Goal: Information Seeking & Learning: Learn about a topic

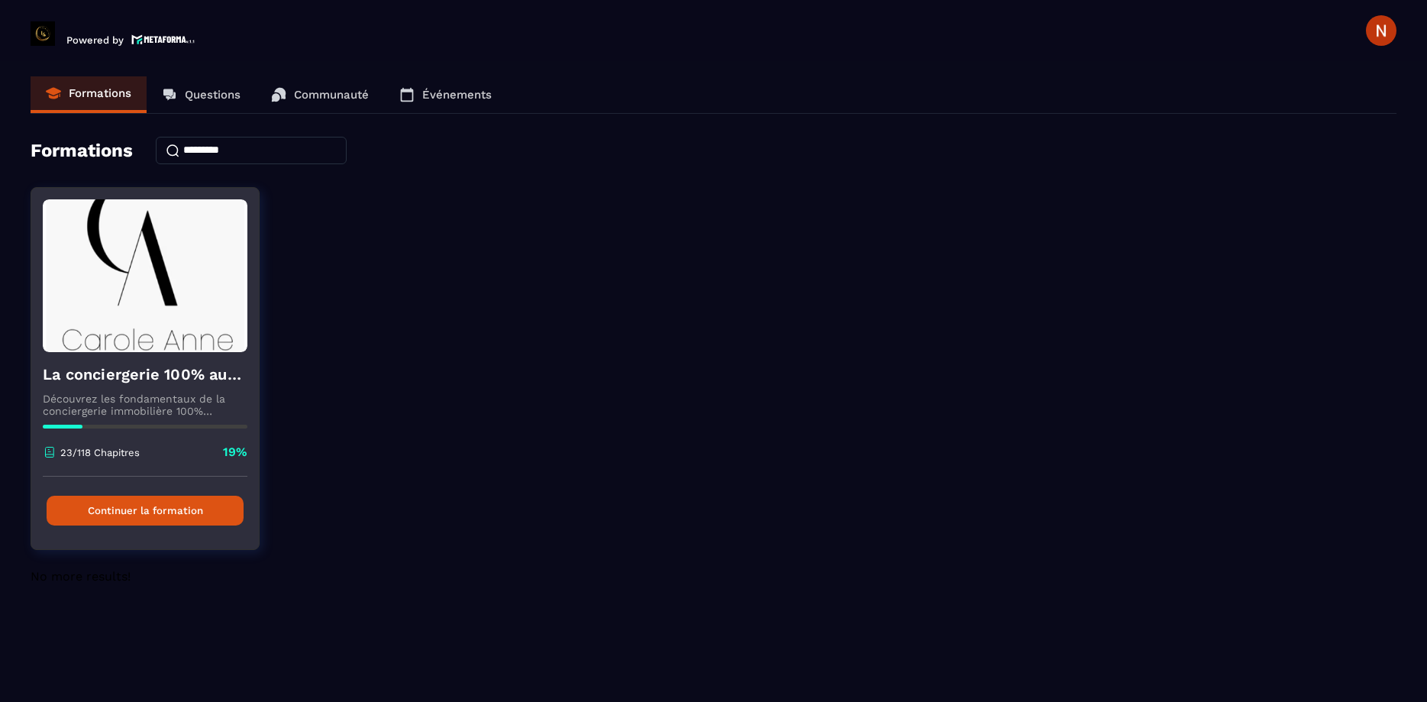
click at [173, 498] on button "Continuer la formation" at bounding box center [145, 511] width 197 height 30
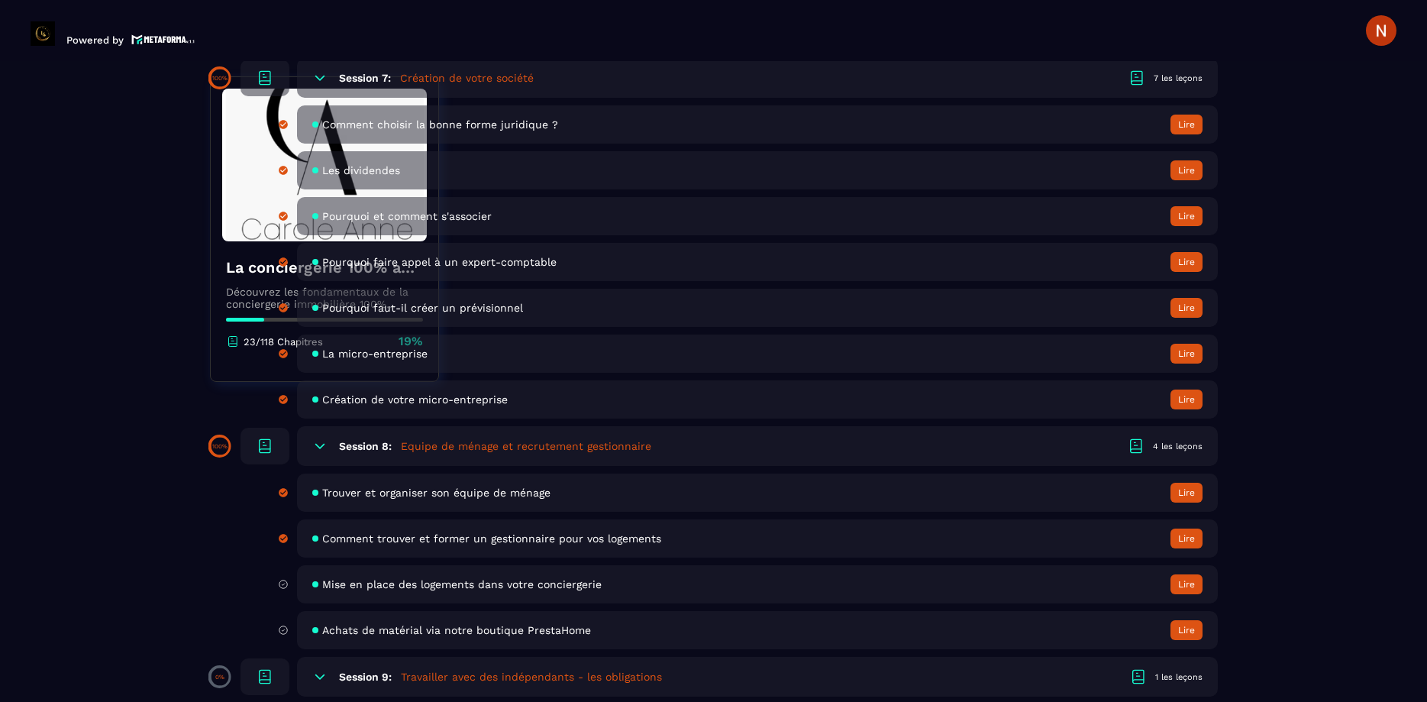
scroll to position [1393, 0]
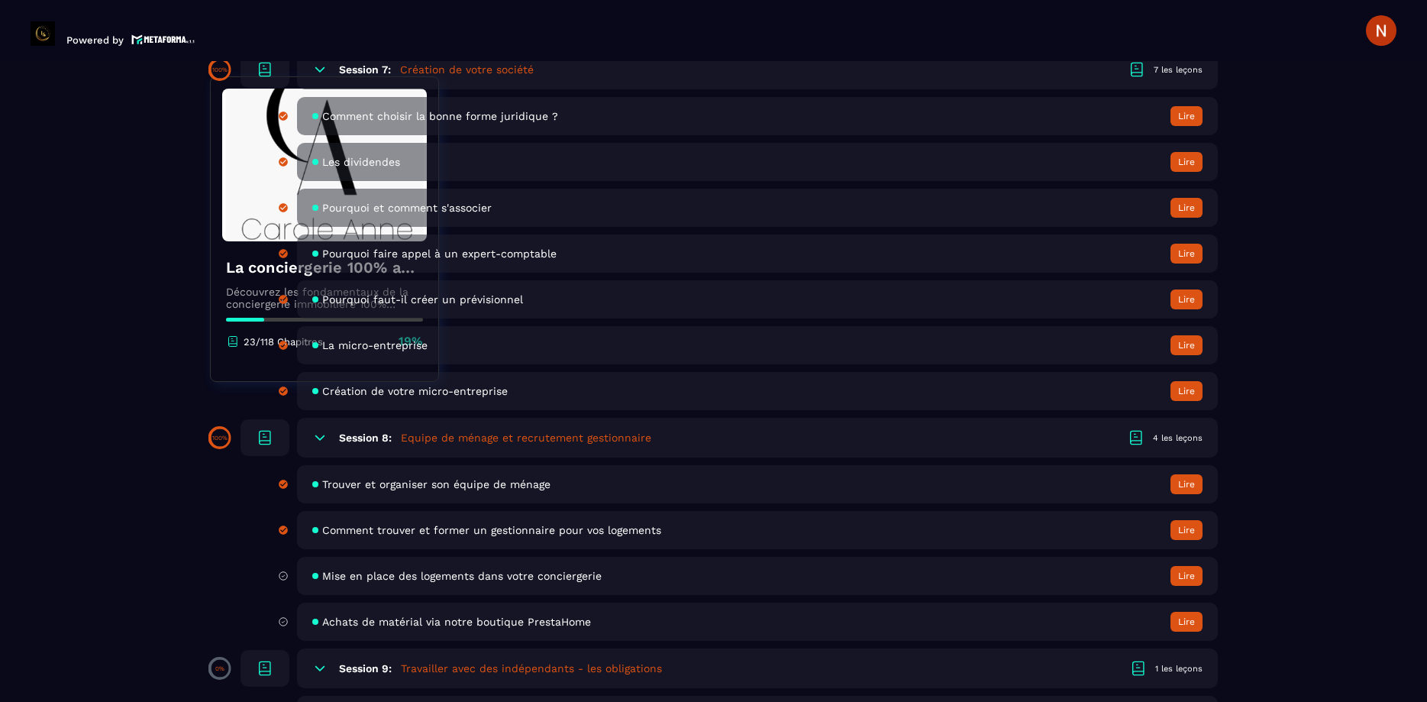
click at [468, 578] on span "Mise en place des logements dans votre conciergerie" at bounding box center [461, 576] width 279 height 12
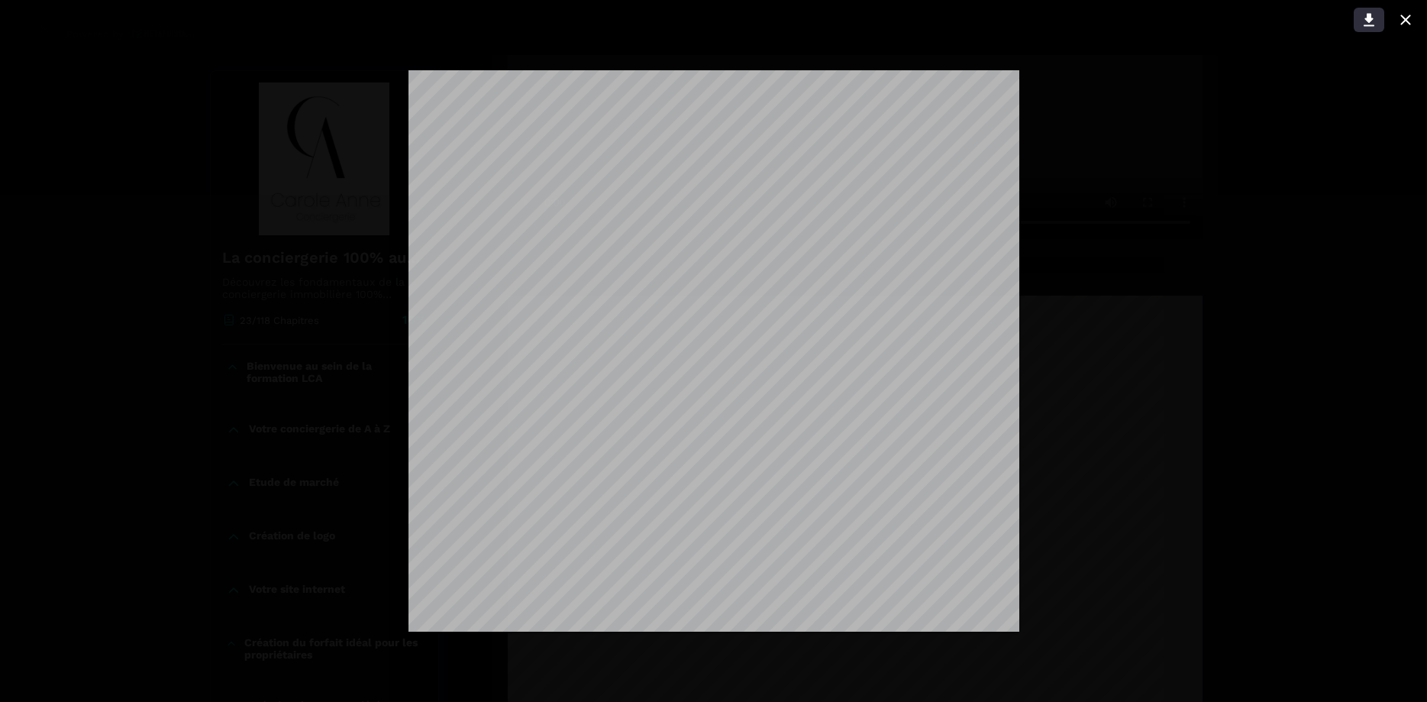
click at [1372, 22] on icon at bounding box center [1369, 20] width 18 height 18
click at [1197, 556] on div at bounding box center [713, 351] width 1427 height 702
click at [1097, 318] on div at bounding box center [713, 351] width 1427 height 702
click at [1192, 131] on div at bounding box center [713, 351] width 1427 height 702
click at [1401, 21] on icon at bounding box center [1406, 20] width 18 height 18
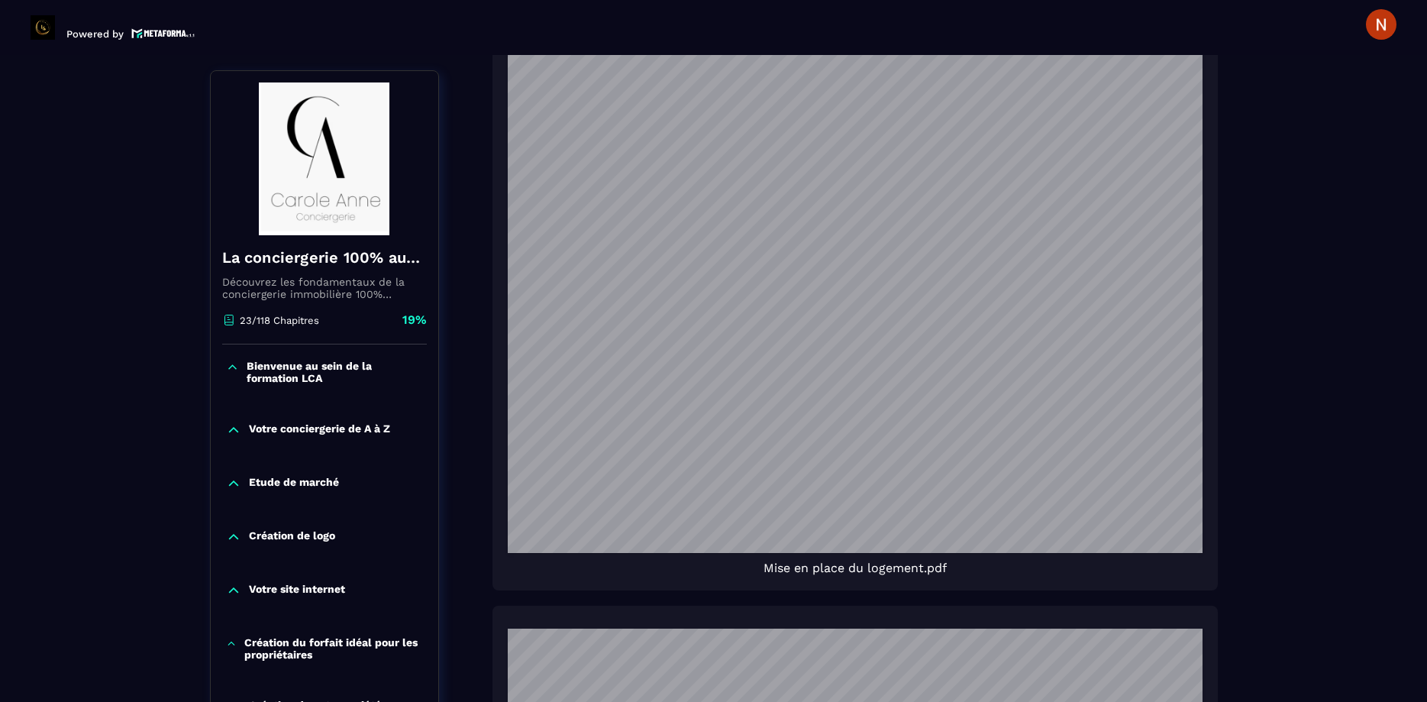
scroll to position [1110, 0]
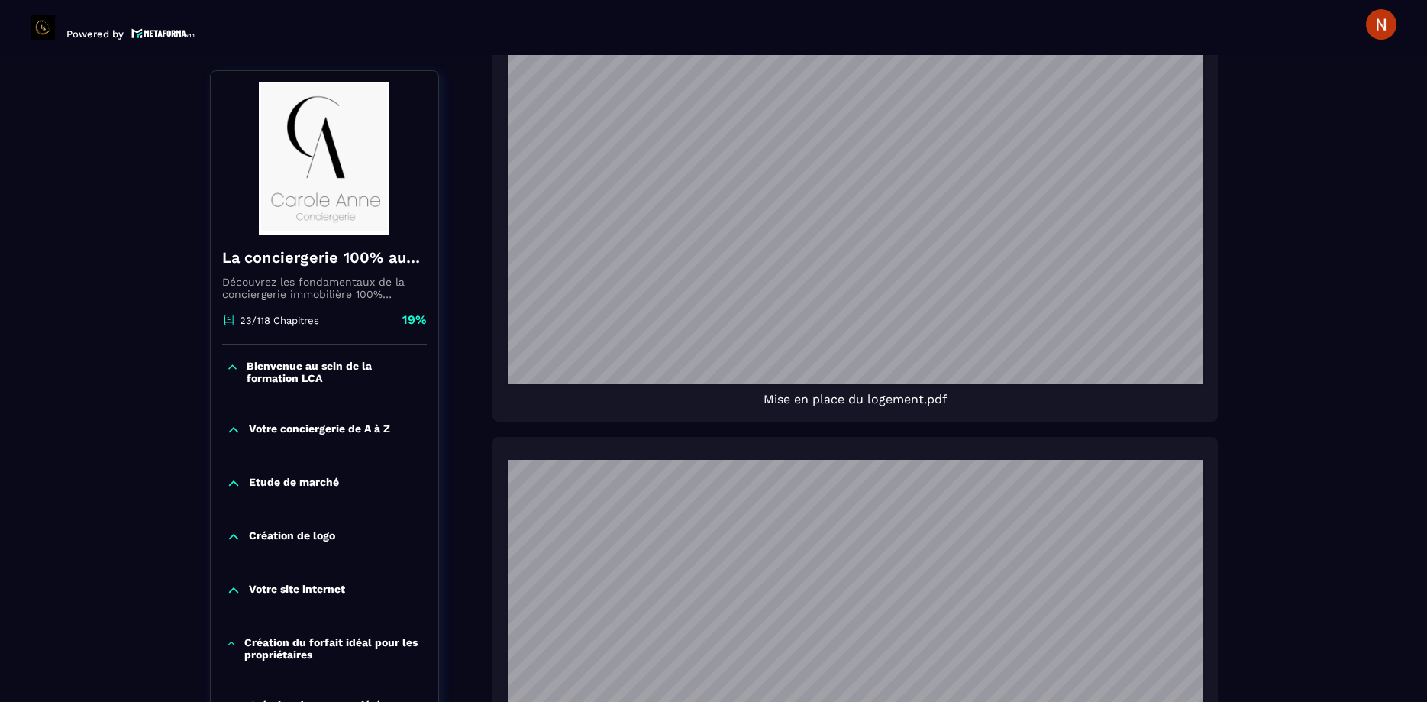
click at [425, 597] on div "Votre site internet" at bounding box center [325, 590] width 228 height 15
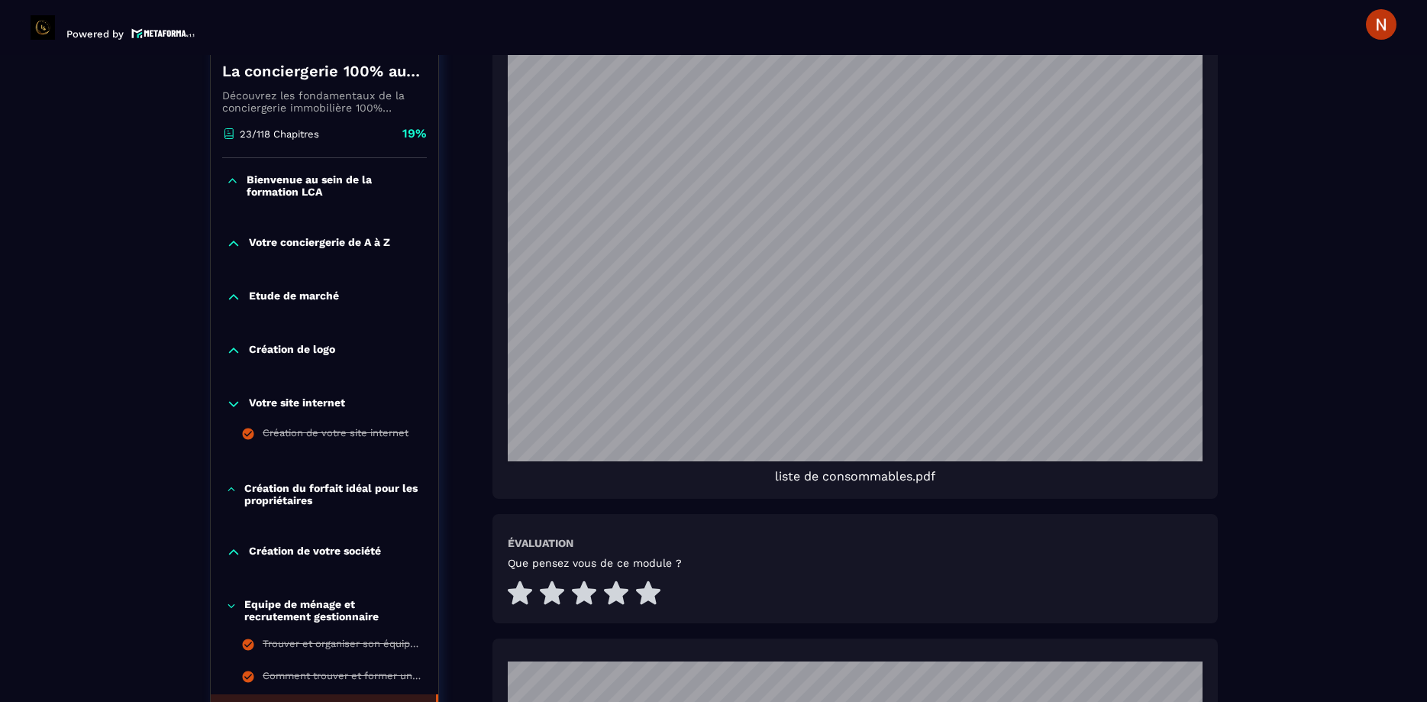
scroll to position [1981, 0]
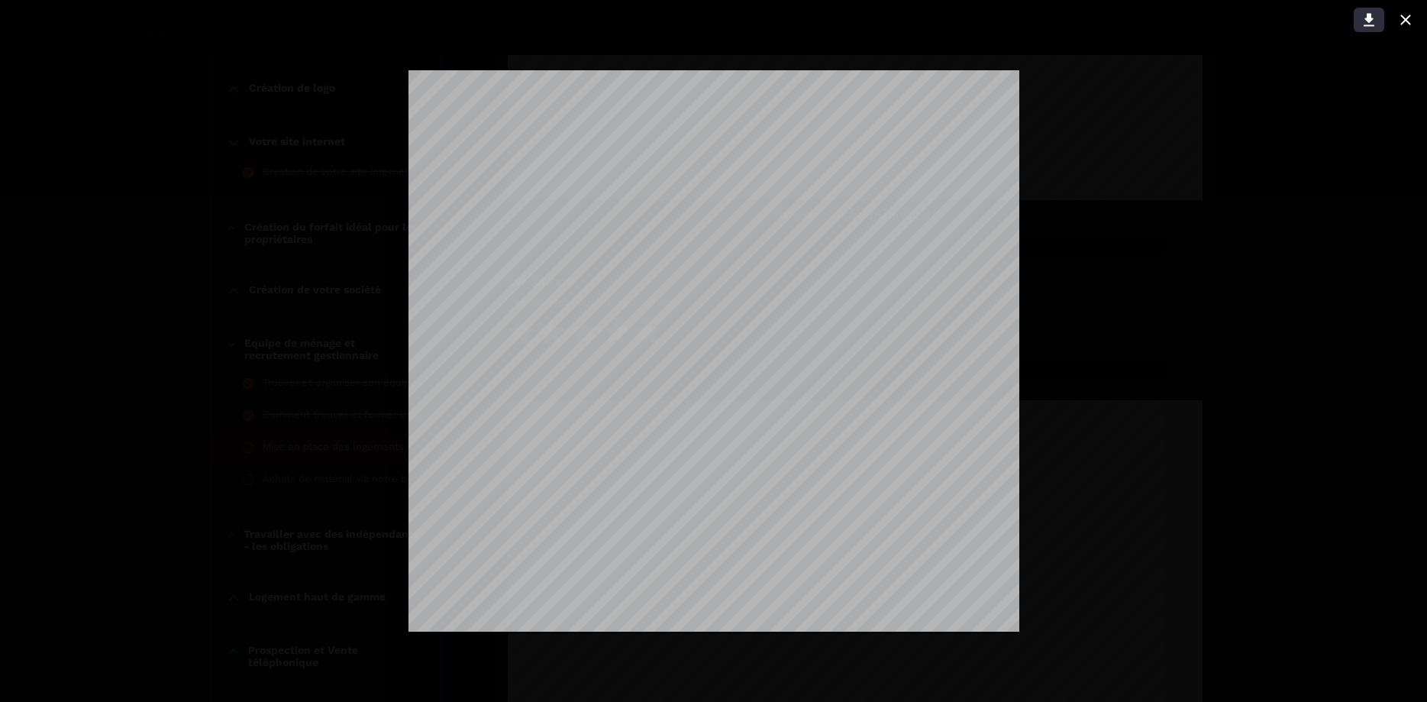
click at [1362, 20] on icon at bounding box center [1369, 20] width 18 height 18
click at [1400, 18] on icon at bounding box center [1406, 20] width 18 height 18
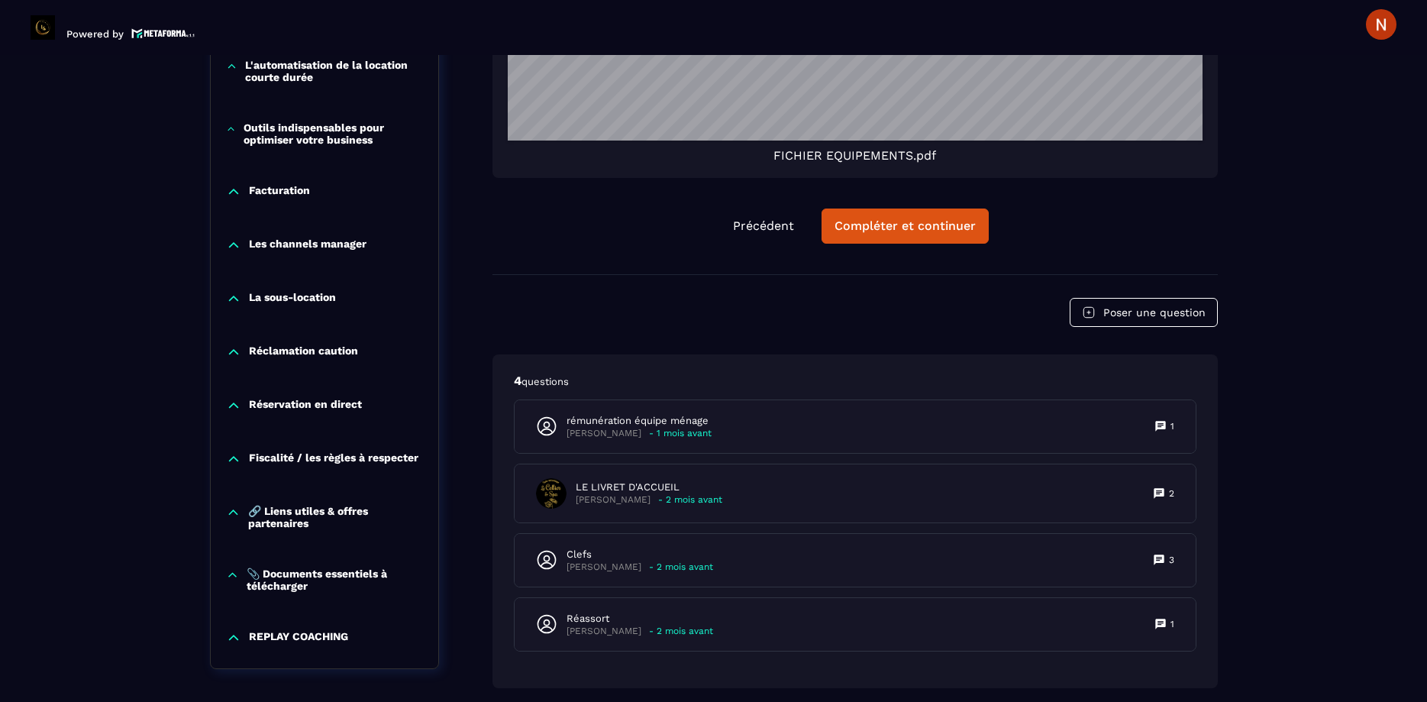
scroll to position [2900, 0]
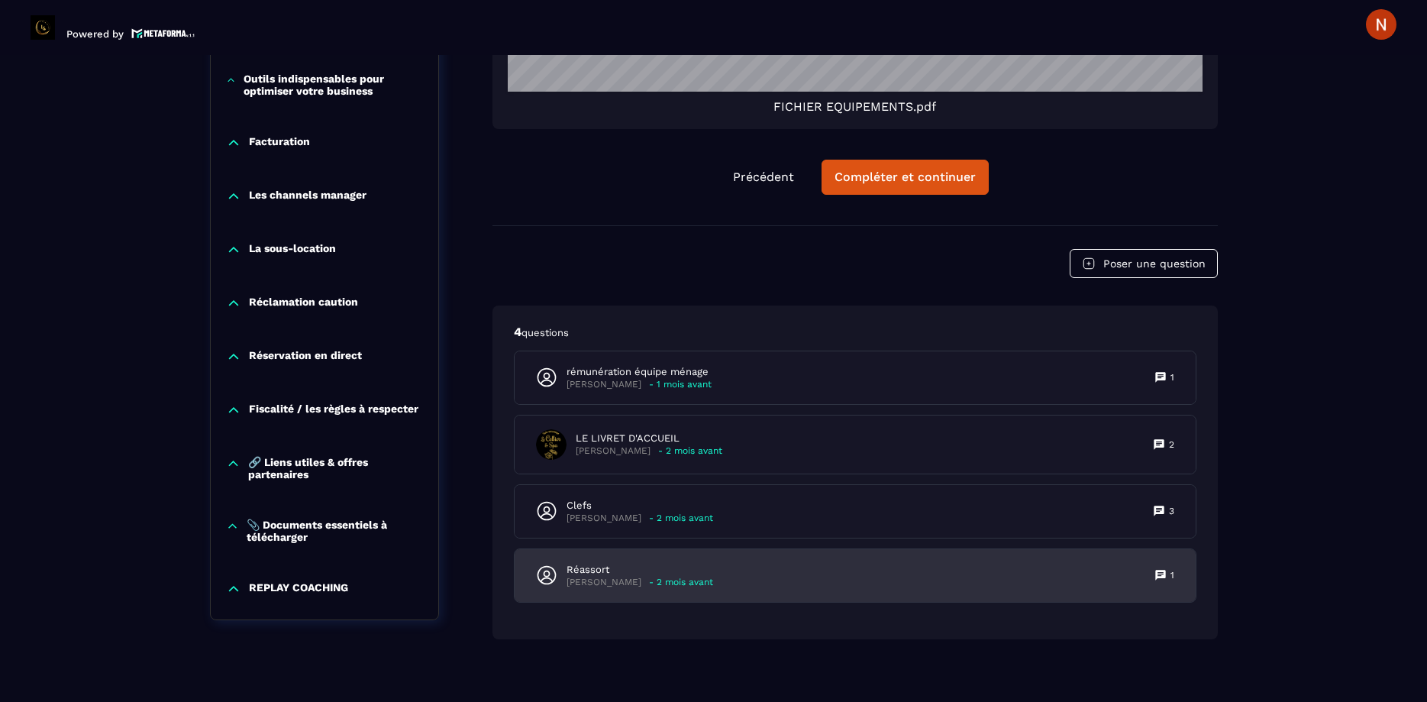
click at [601, 577] on p "[PERSON_NAME]" at bounding box center [604, 582] width 75 height 11
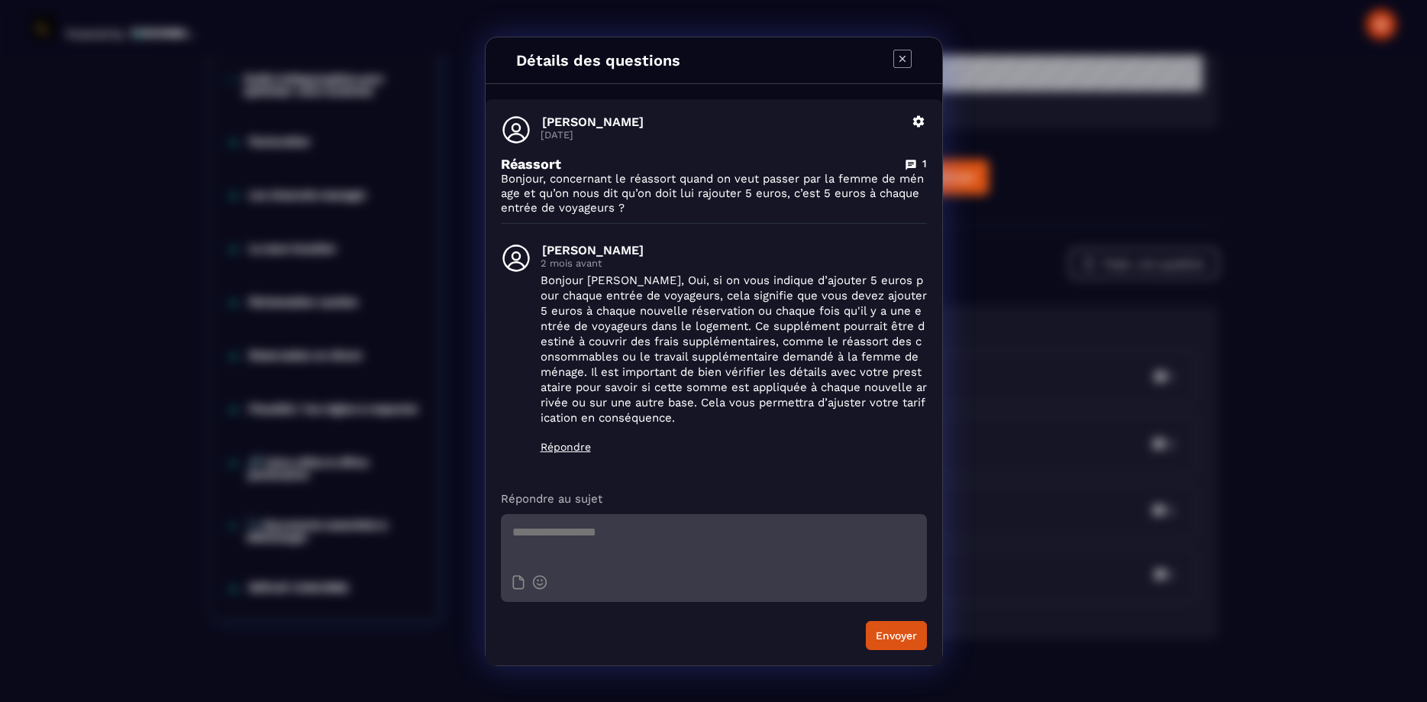
click at [906, 58] on icon "Modal window" at bounding box center [902, 59] width 18 height 18
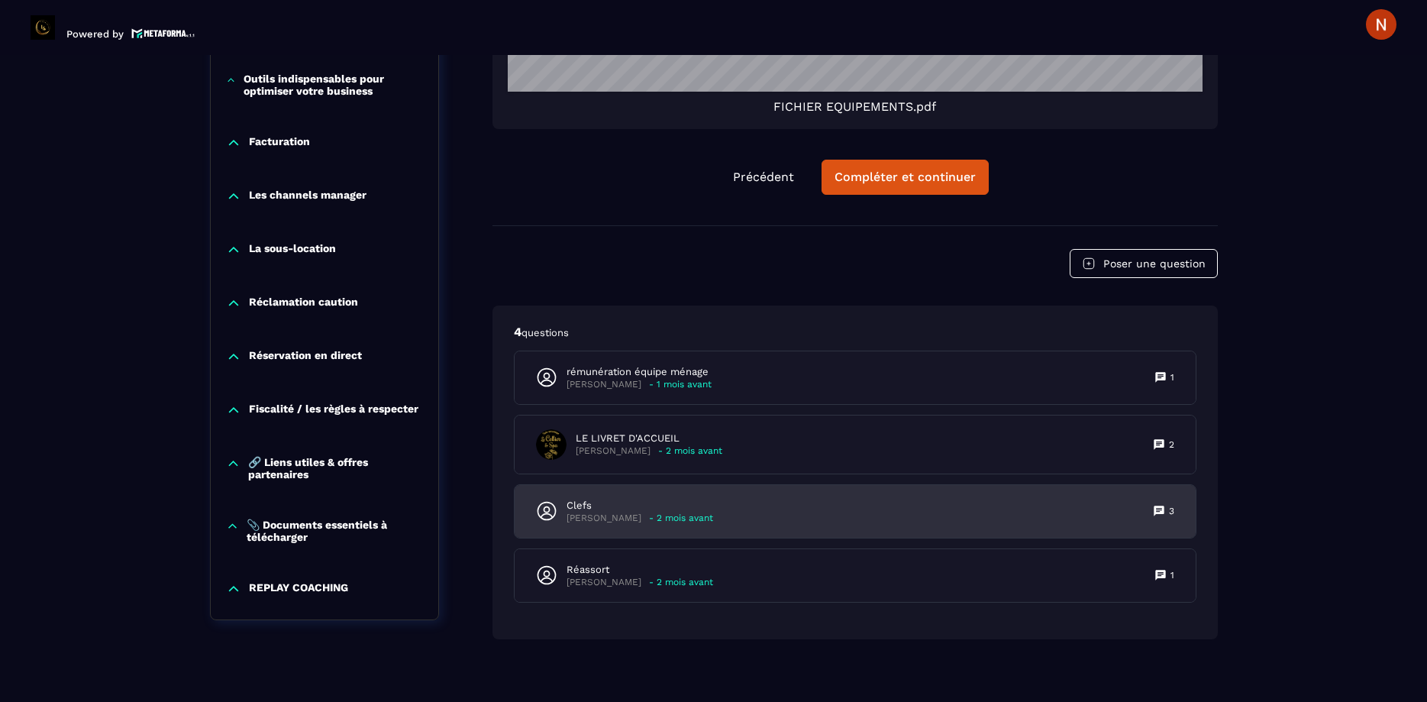
click at [590, 512] on p "[PERSON_NAME]" at bounding box center [604, 517] width 75 height 11
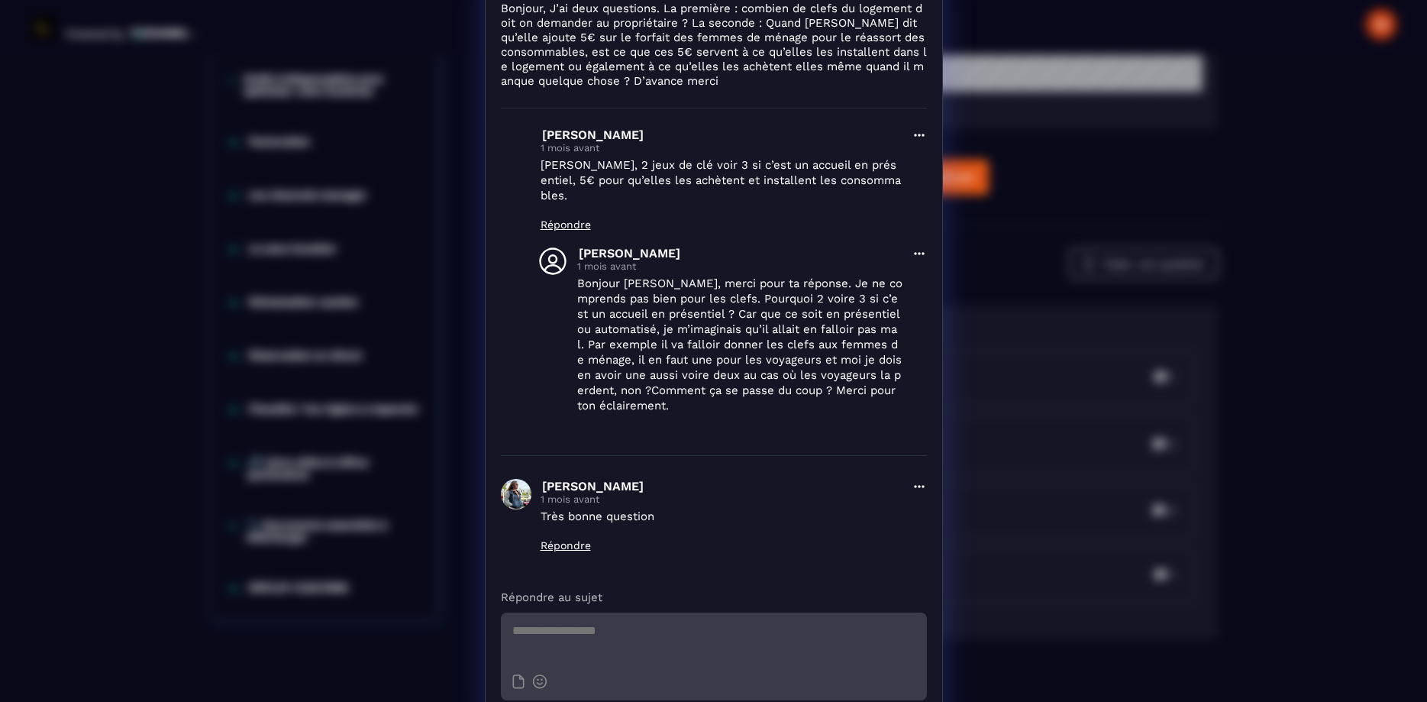
scroll to position [196, 0]
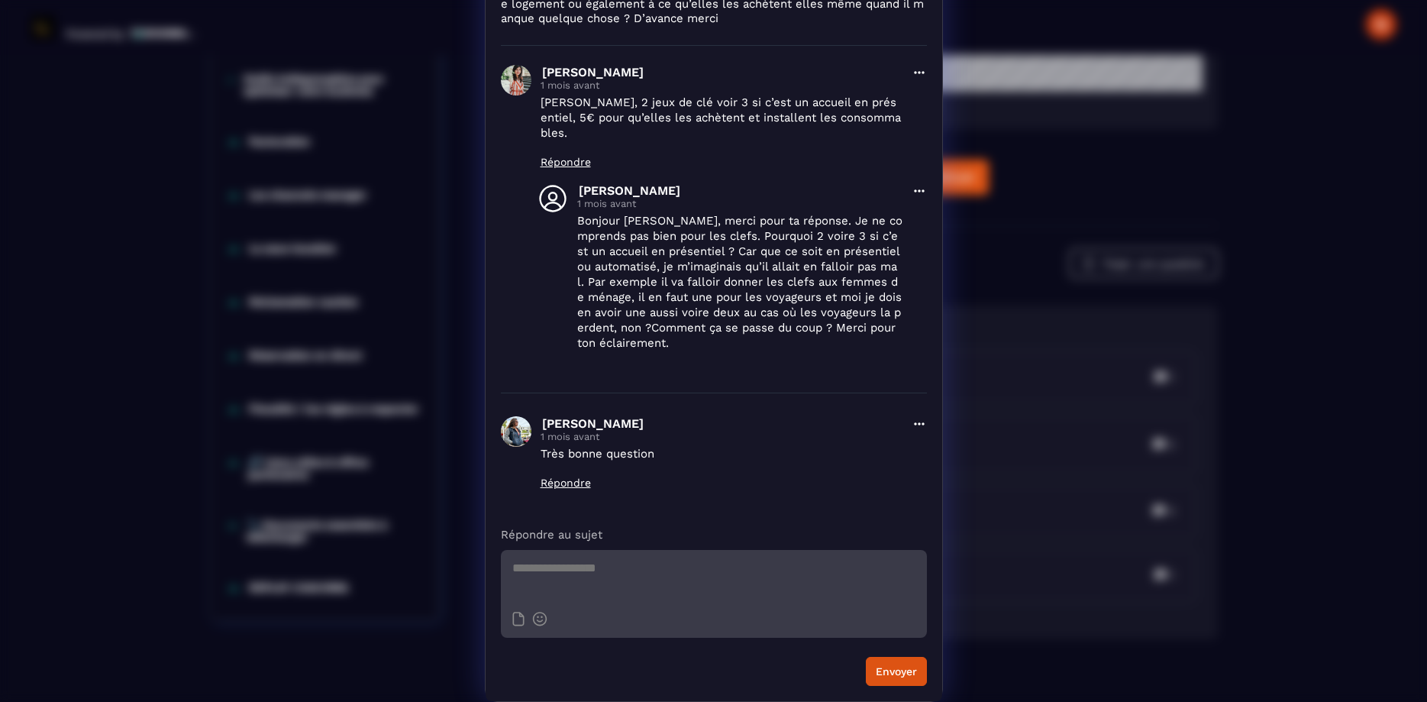
click at [1095, 168] on div "Détails des questions [PERSON_NAME] [DATE] Supprimer Clefs 3 Bonjour, J’ai deux…" at bounding box center [713, 253] width 1427 height 898
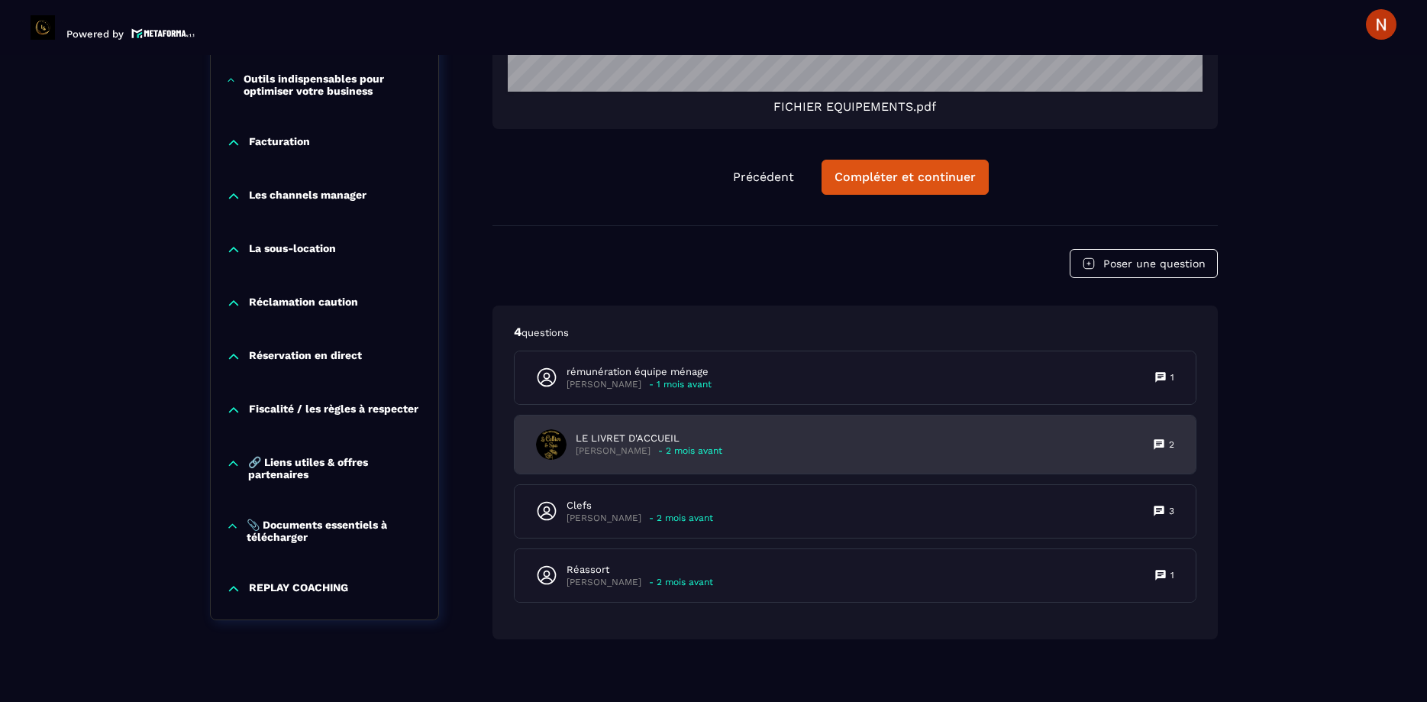
click at [615, 445] on p "[PERSON_NAME]" at bounding box center [613, 450] width 75 height 11
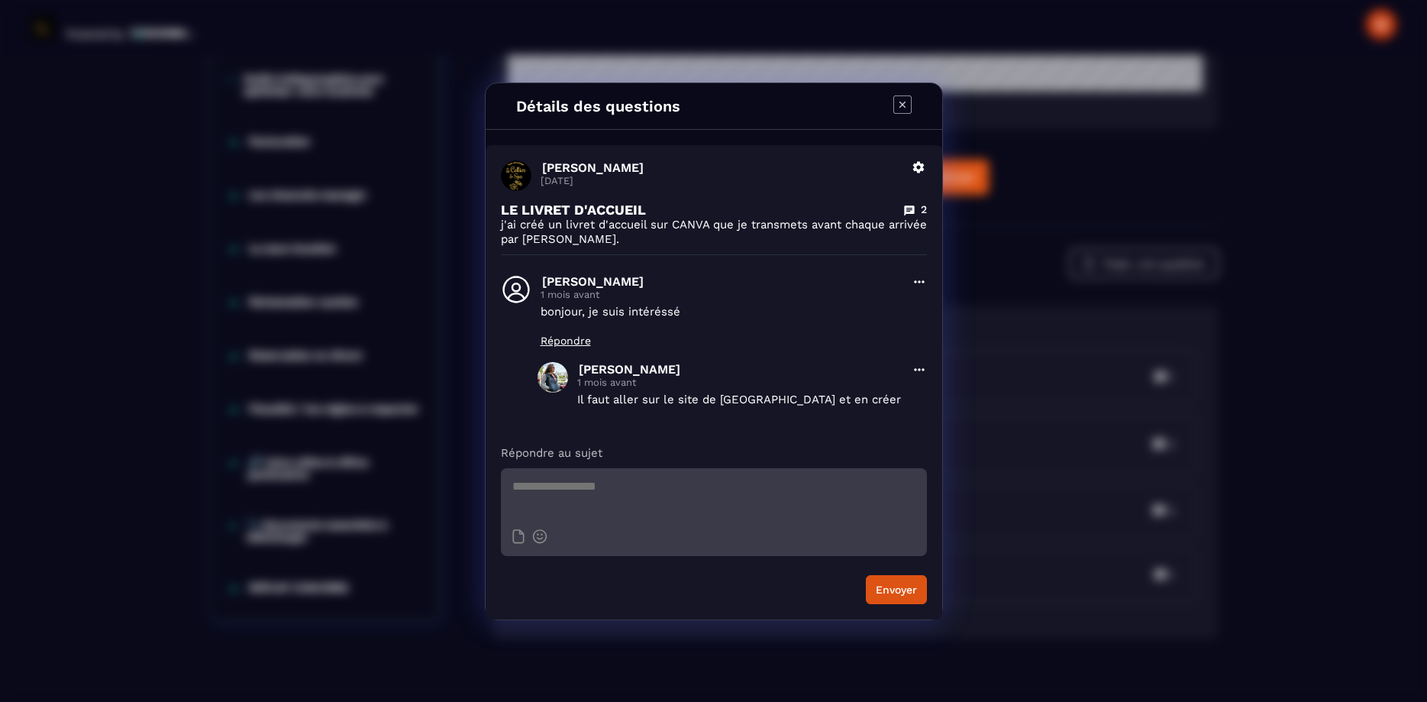
click at [903, 102] on icon "Modal window" at bounding box center [902, 104] width 18 height 18
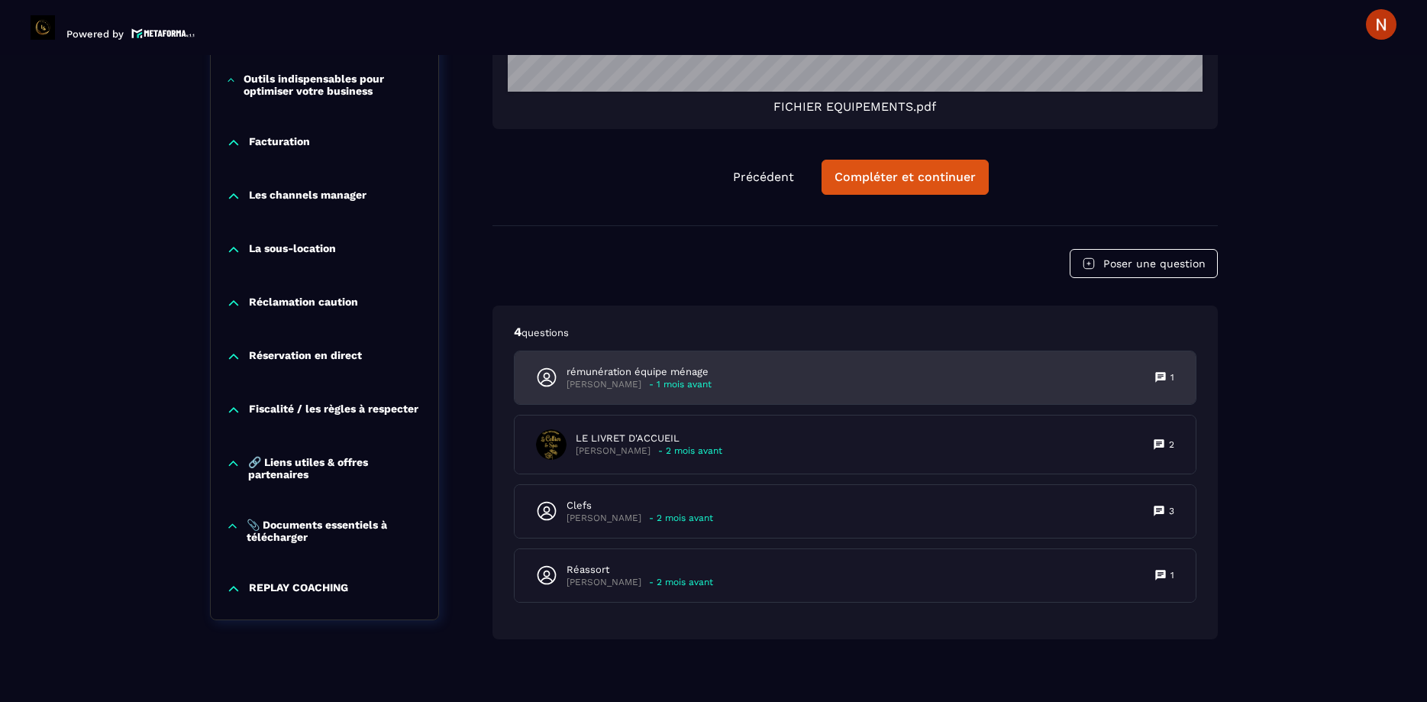
click at [634, 365] on p "rémunération équipe ménage" at bounding box center [639, 372] width 145 height 14
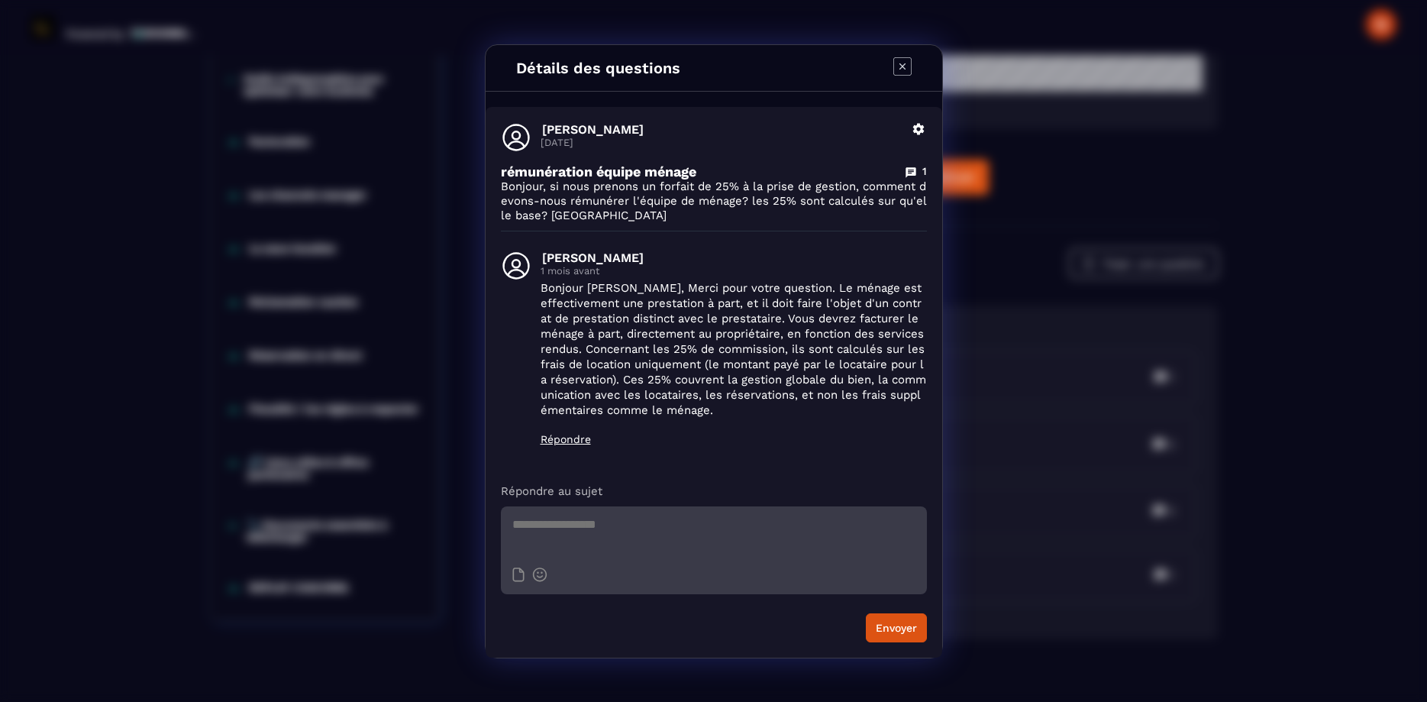
click at [896, 63] on icon "Modal window" at bounding box center [902, 66] width 18 height 18
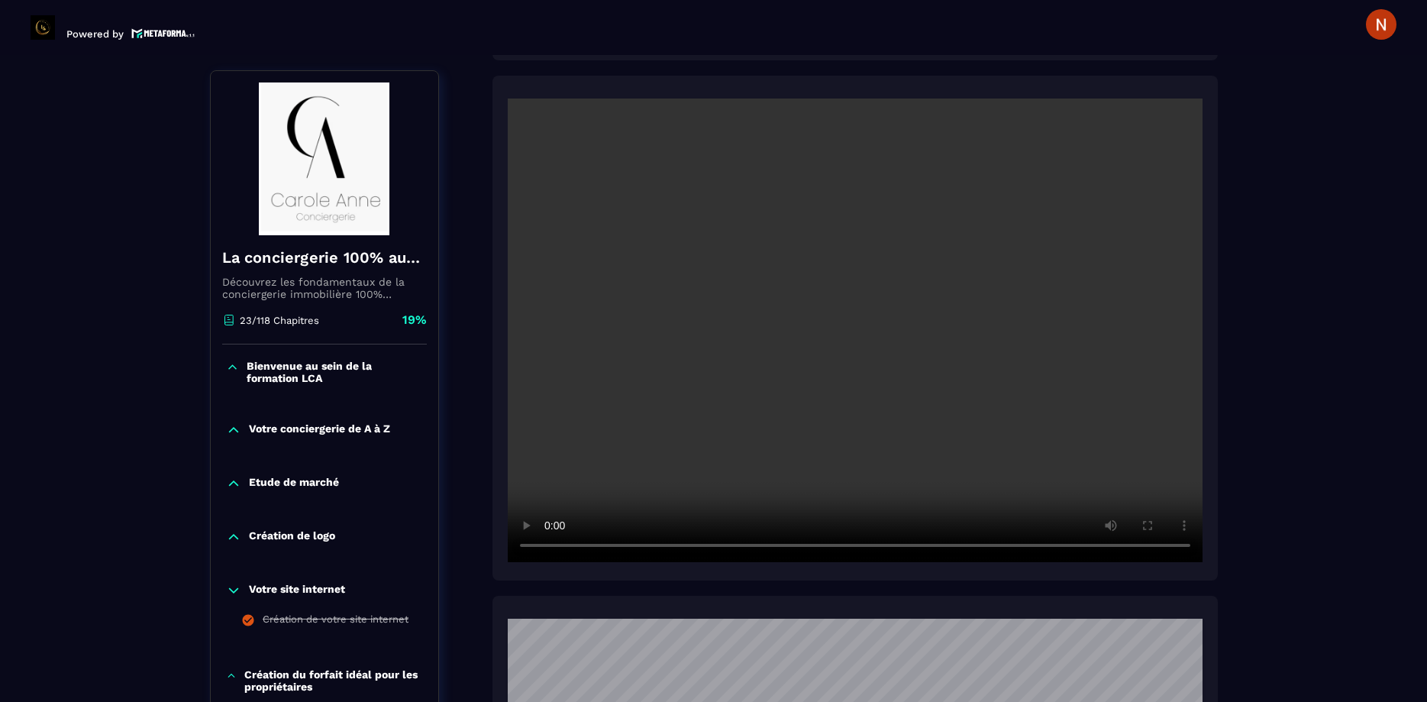
scroll to position [261, 0]
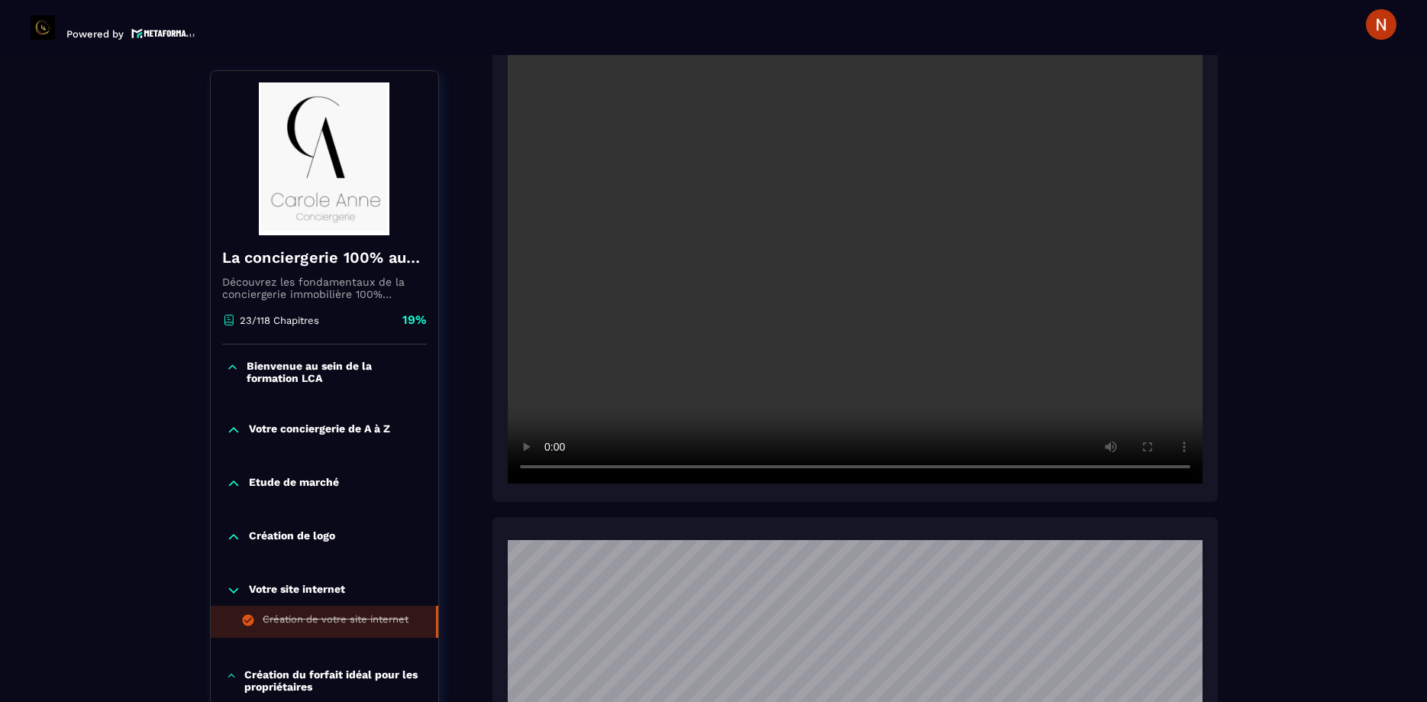
scroll to position [348, 0]
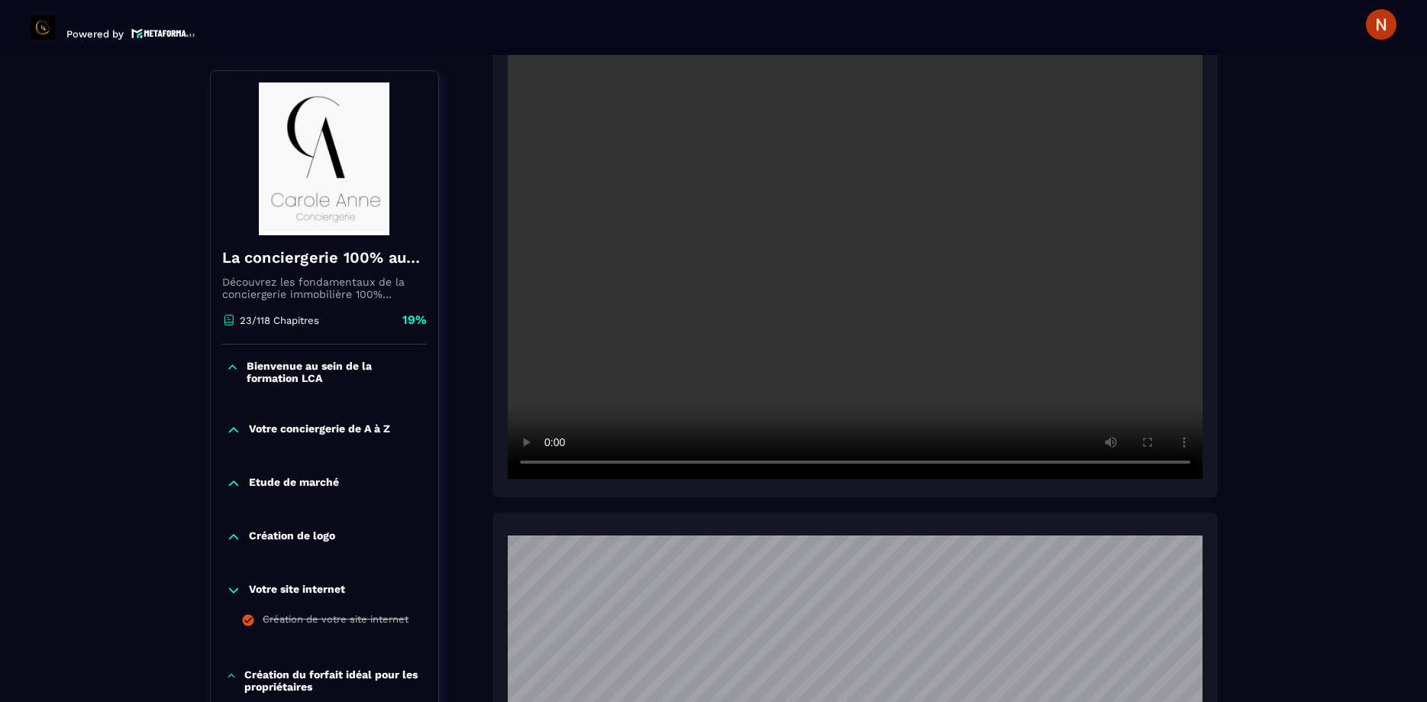
click at [404, 649] on div "Votre site internet Création de votre site internet" at bounding box center [325, 610] width 228 height 86
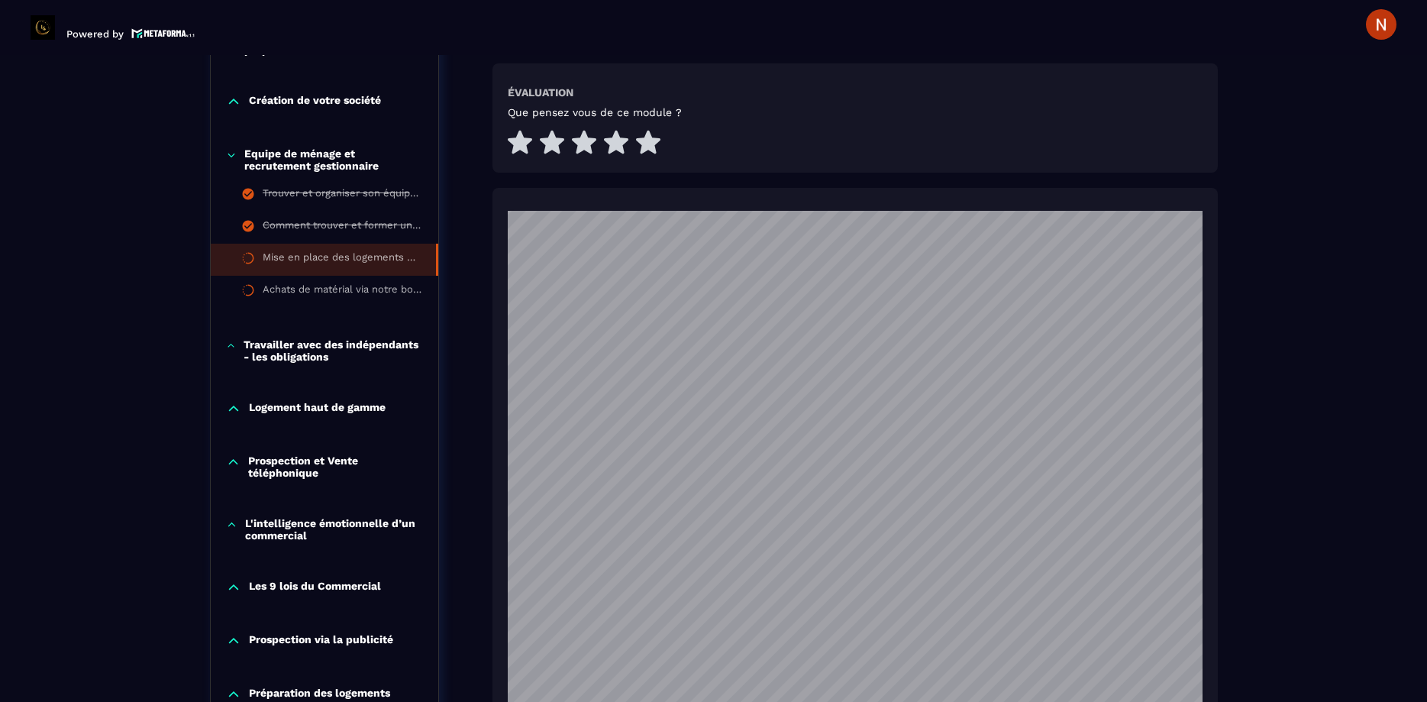
scroll to position [2176, 0]
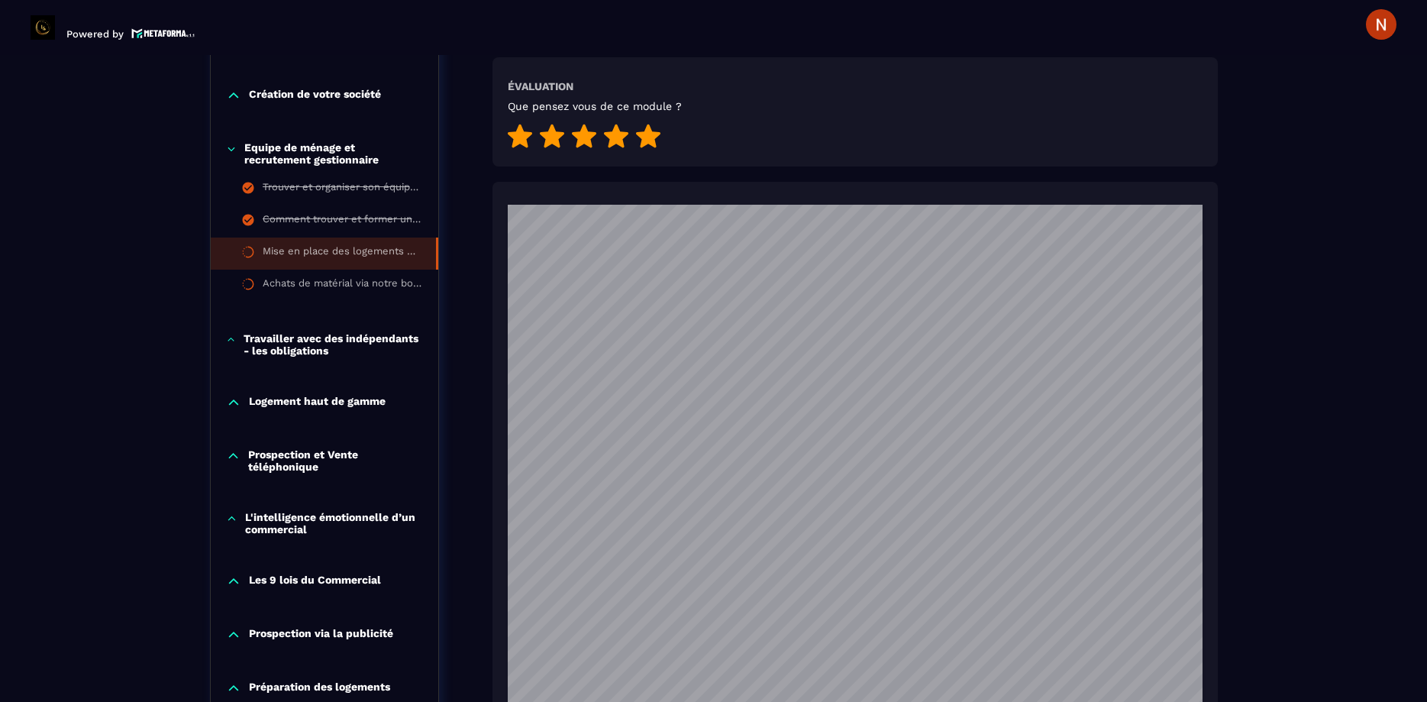
click at [652, 124] on icon at bounding box center [648, 136] width 24 height 24
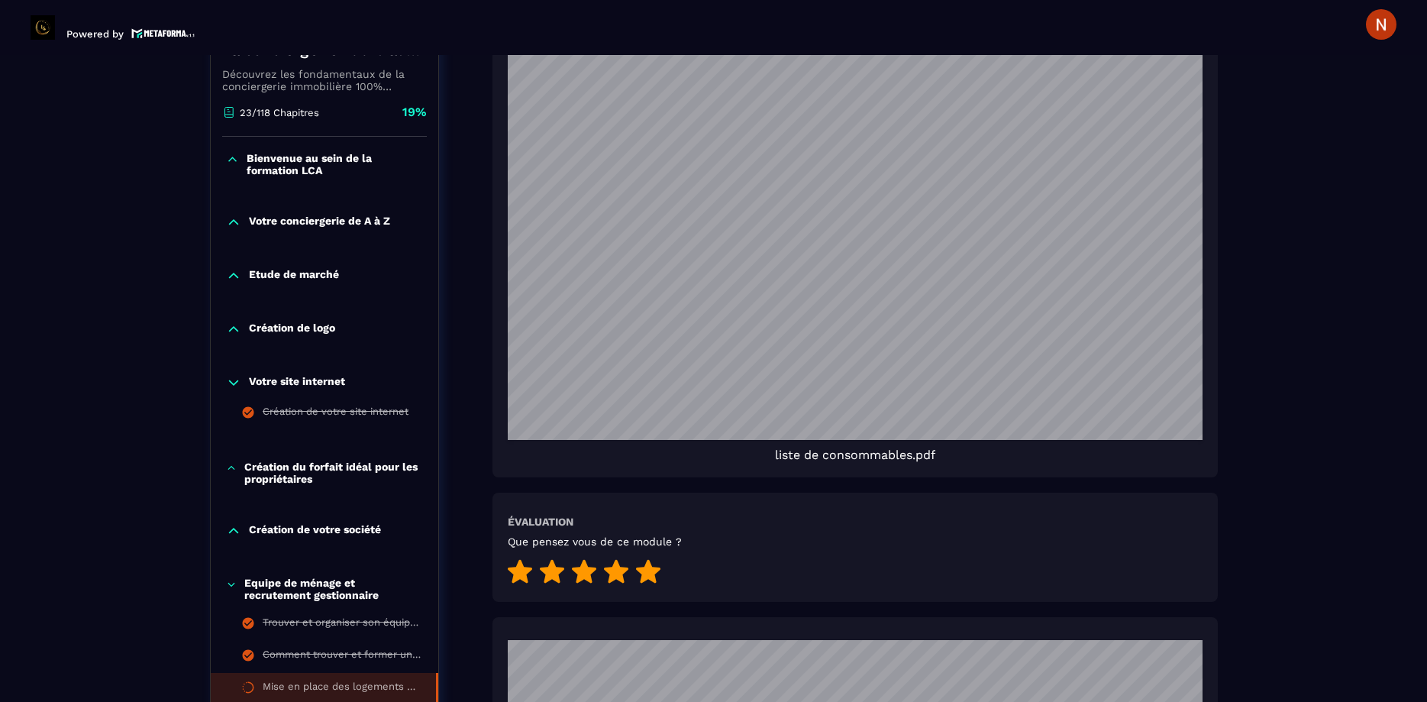
click at [1305, 218] on div "Formations / La conciergerie 100% automatisée / Mise en place des logements dan…" at bounding box center [714, 94] width 1366 height 3409
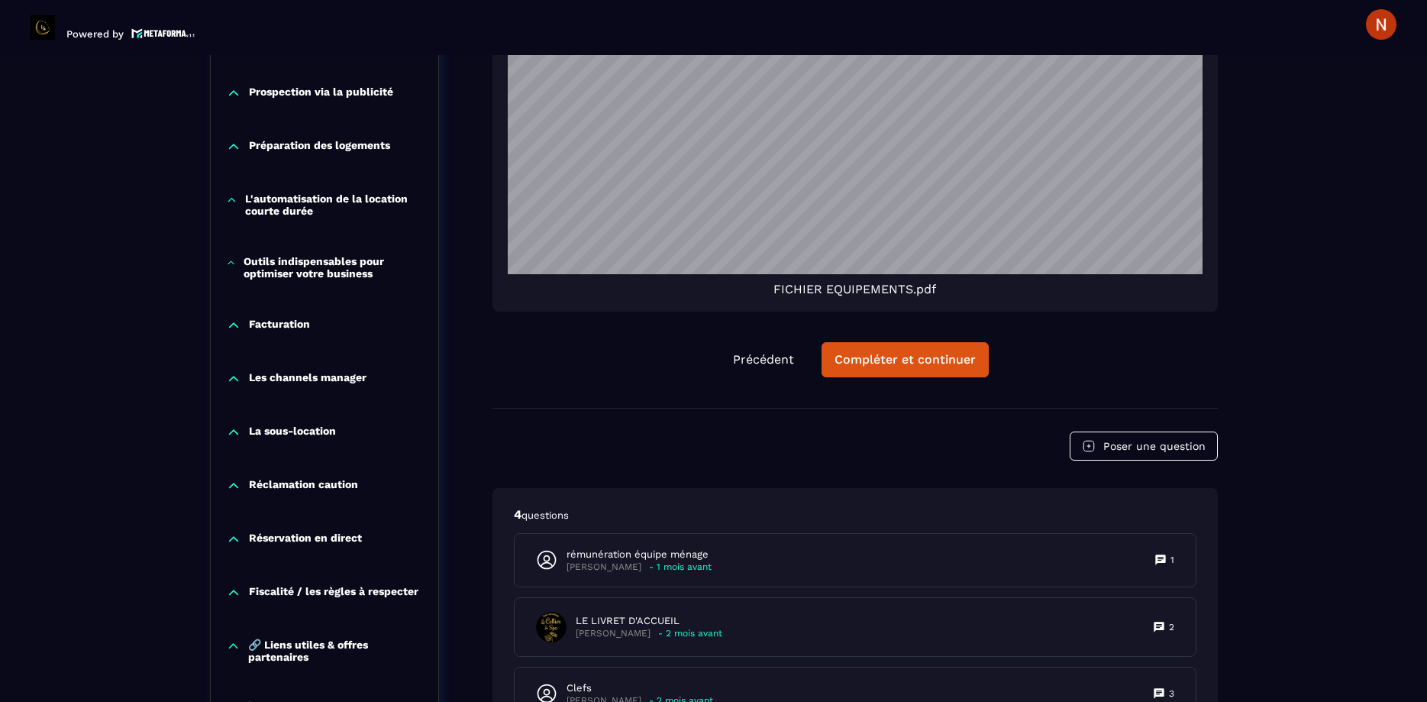
scroll to position [2639, 0]
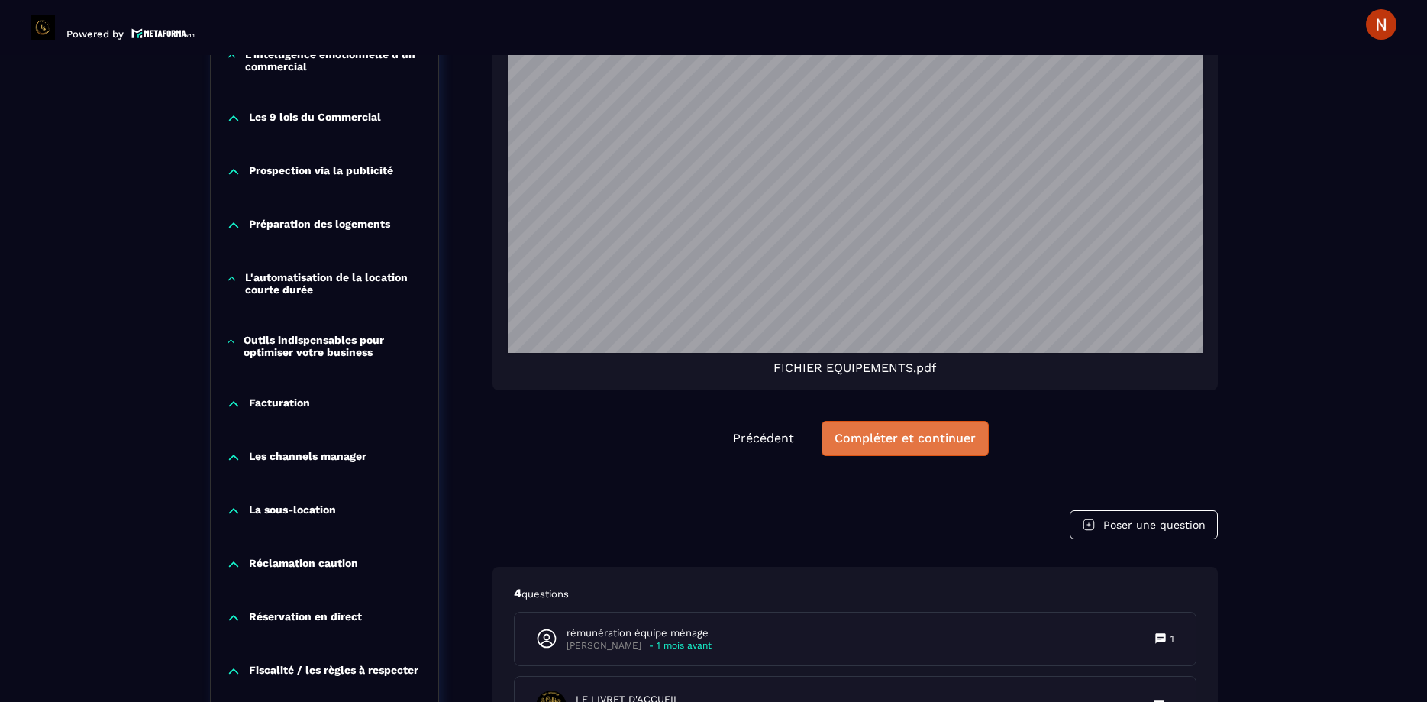
click at [924, 431] on div "Compléter et continuer" at bounding box center [905, 438] width 141 height 15
